Goal: Information Seeking & Learning: Learn about a topic

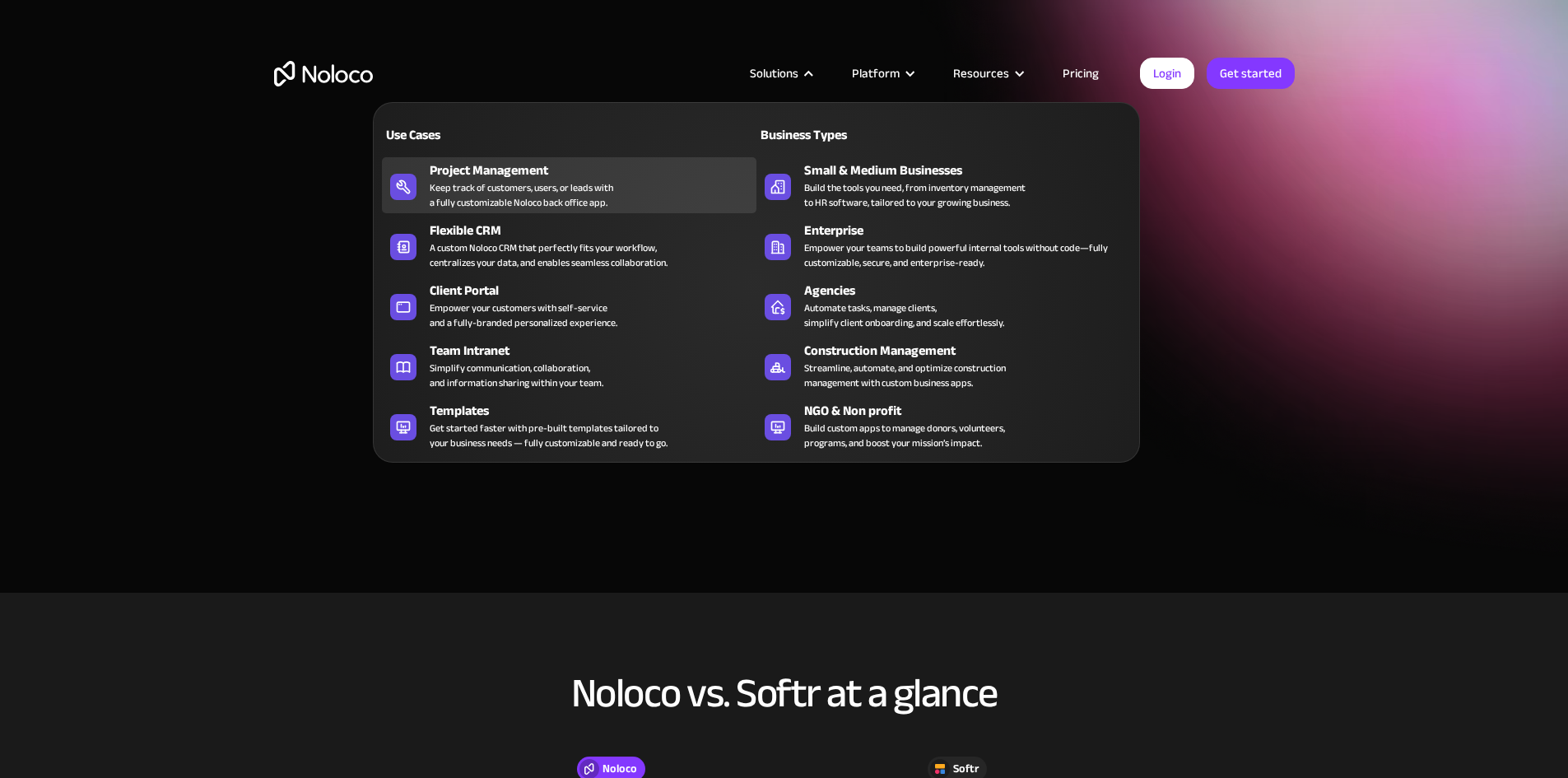
click at [497, 202] on div "Keep track of customers, users, or leads with a fully customizable Noloco back …" at bounding box center [521, 195] width 183 height 30
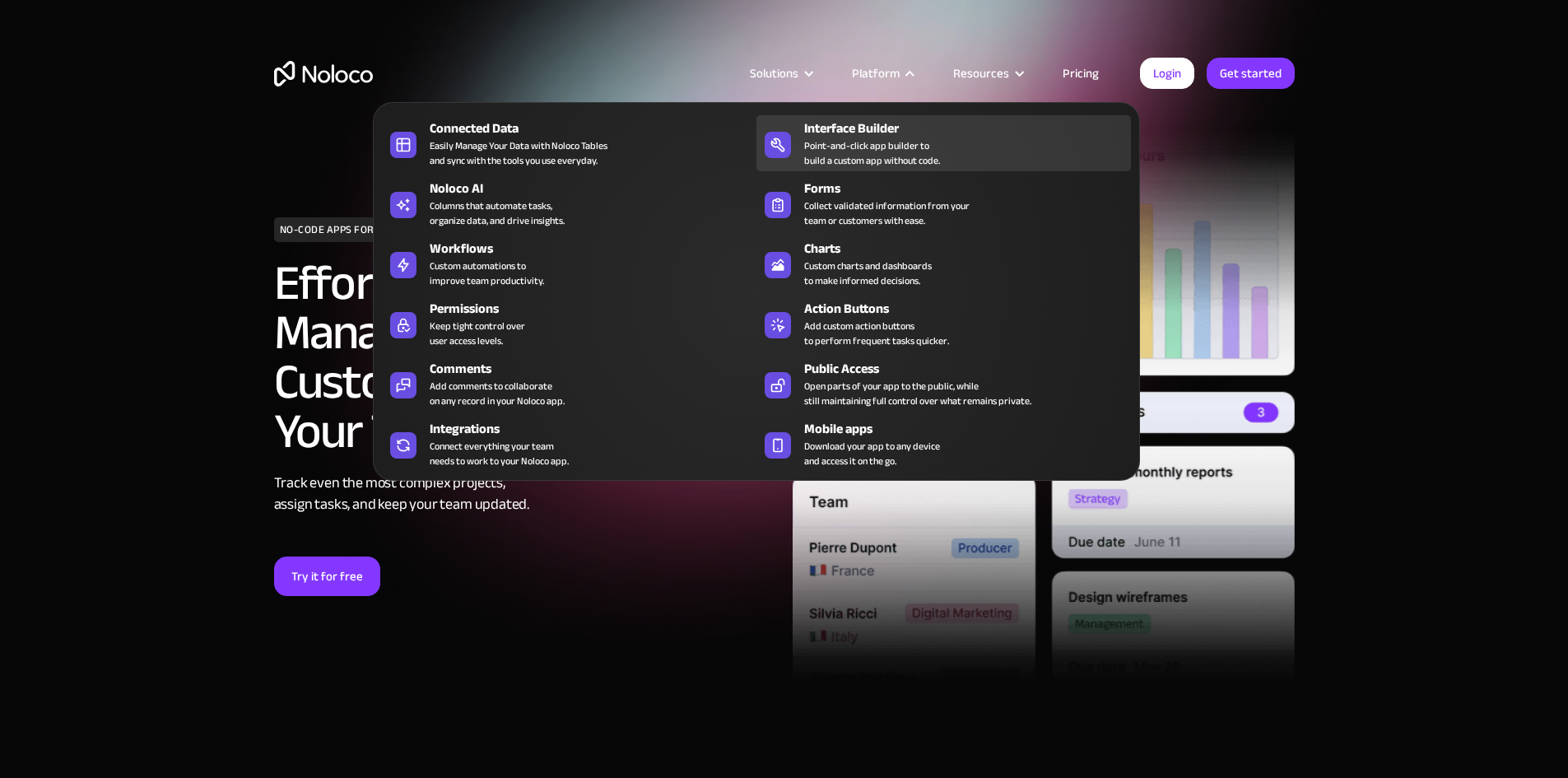
click at [870, 158] on div "Point-and-click app builder to build a custom app without code." at bounding box center [872, 153] width 136 height 30
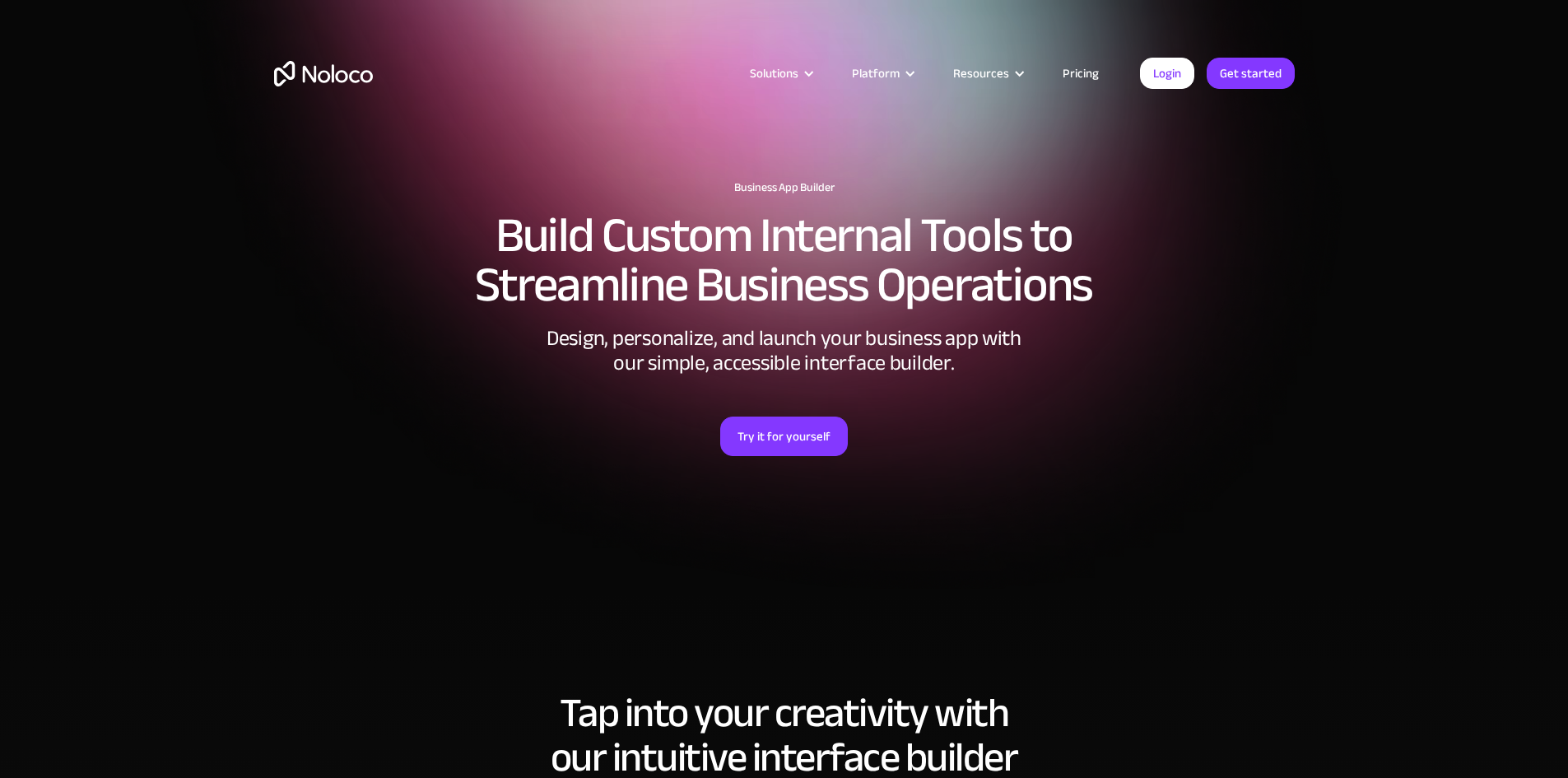
click at [1089, 75] on link "Pricing" at bounding box center [1081, 74] width 77 height 22
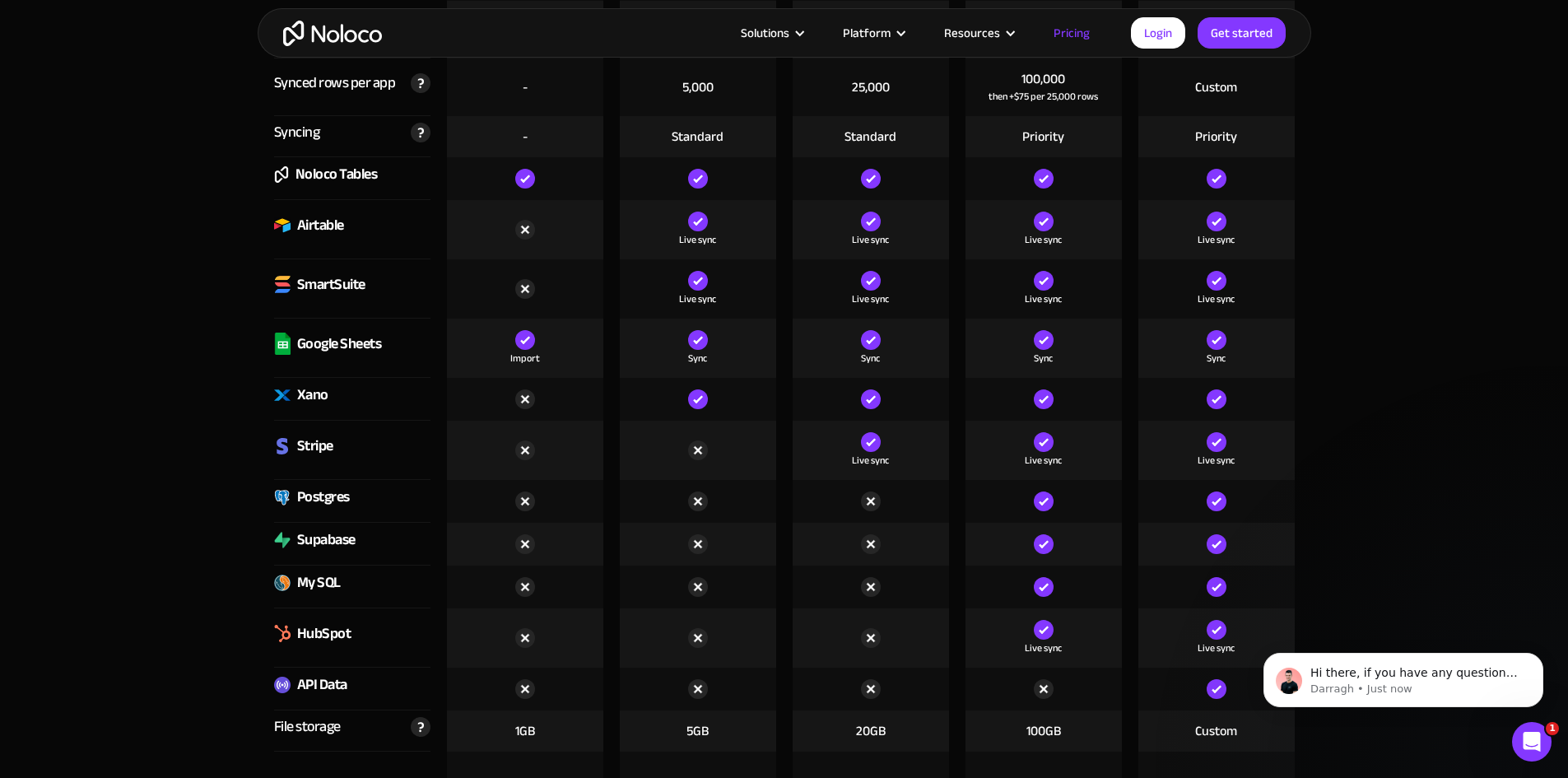
scroll to position [2303, 0]
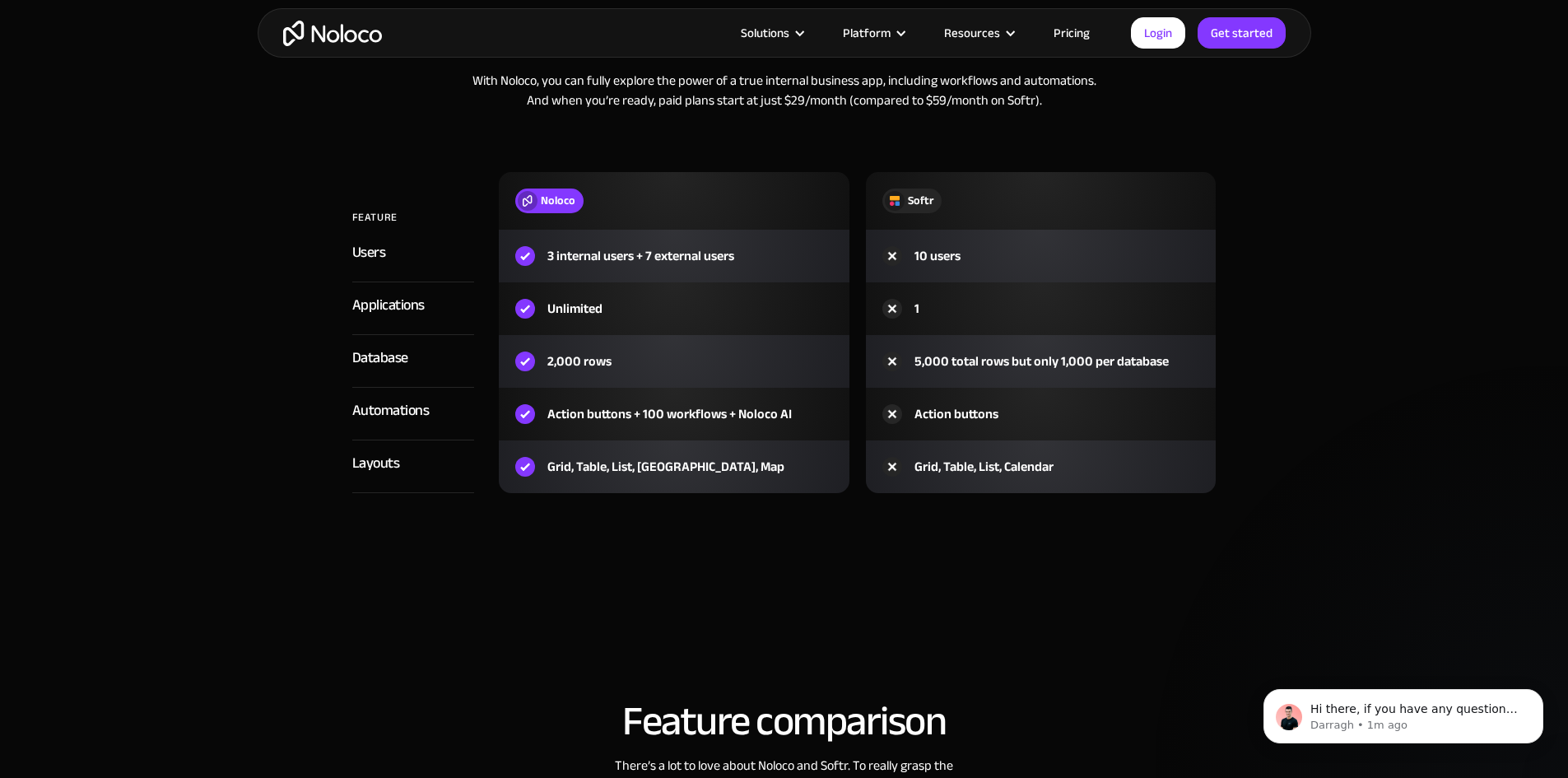
scroll to position [1811, 0]
